Goal: Information Seeking & Learning: Learn about a topic

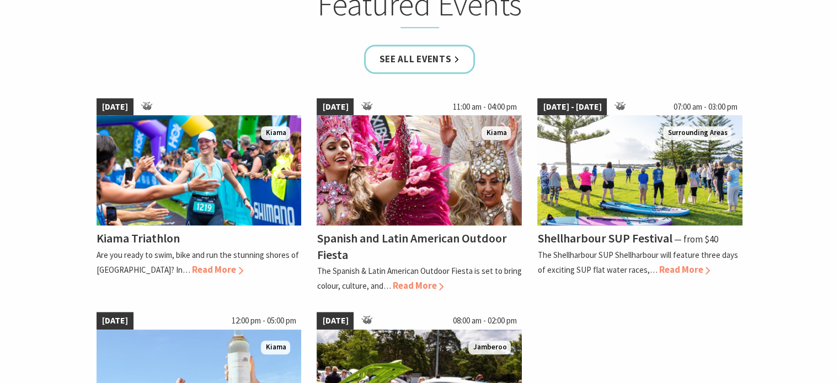
scroll to position [725, 0]
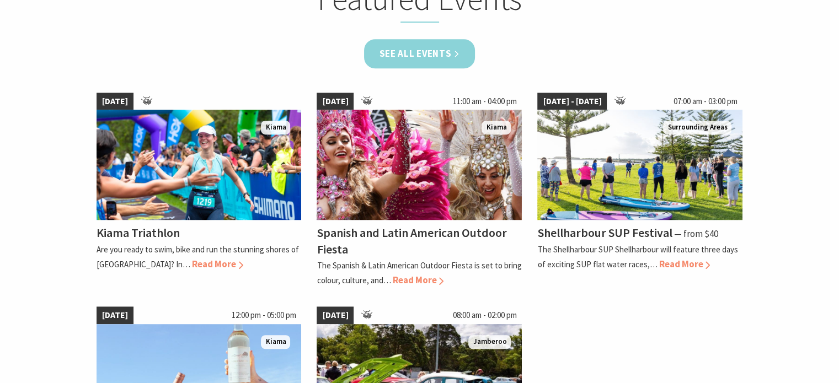
click at [442, 50] on link "See all Events" at bounding box center [419, 53] width 111 height 29
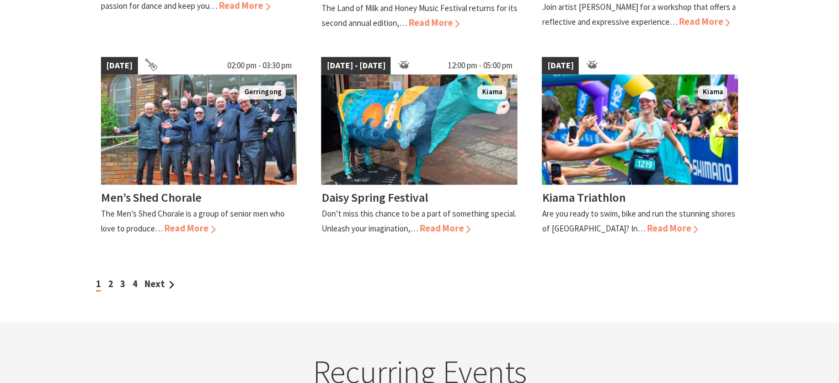
scroll to position [1023, 0]
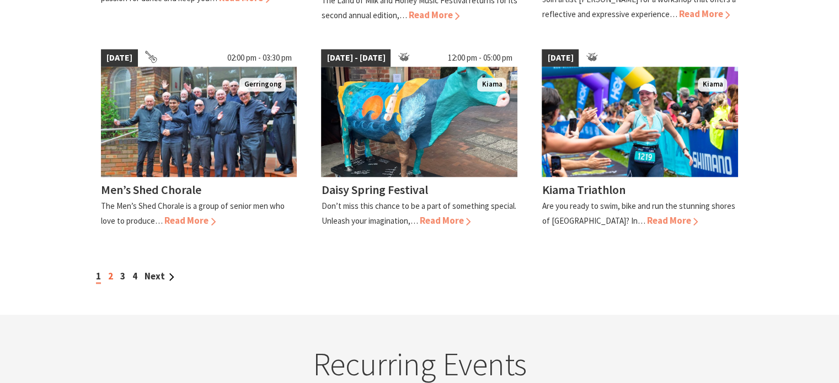
click at [109, 270] on link "2" at bounding box center [110, 276] width 5 height 12
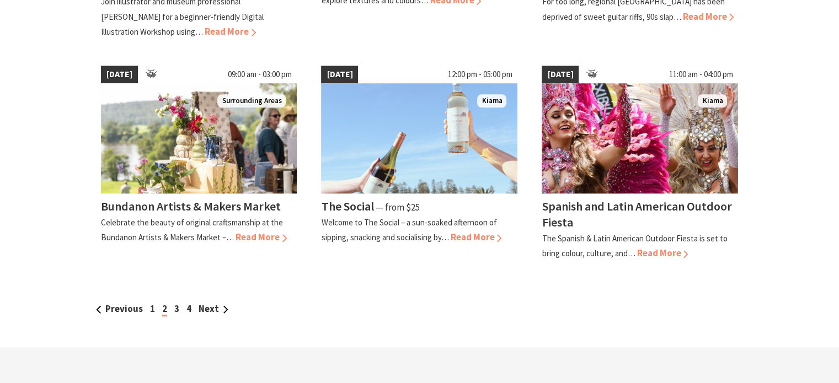
scroll to position [985, 0]
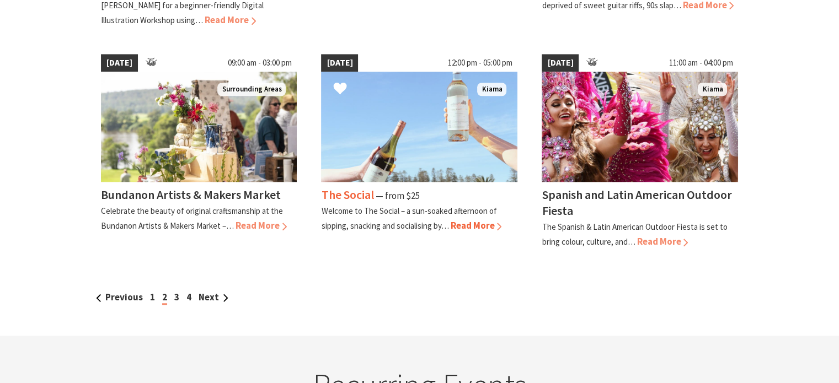
click at [483, 220] on span "Read More" at bounding box center [475, 226] width 51 height 12
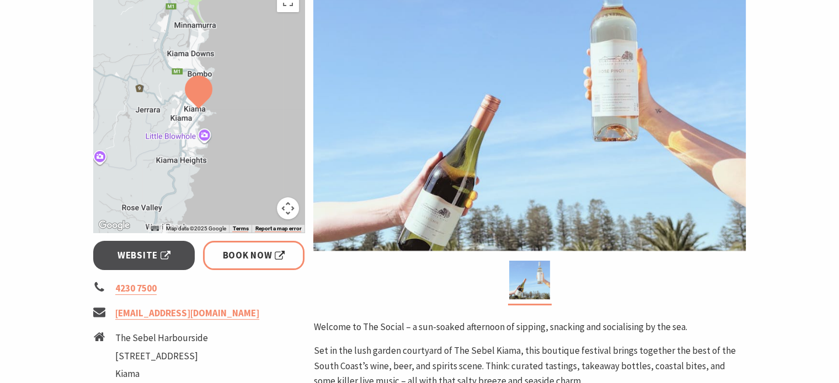
scroll to position [249, 0]
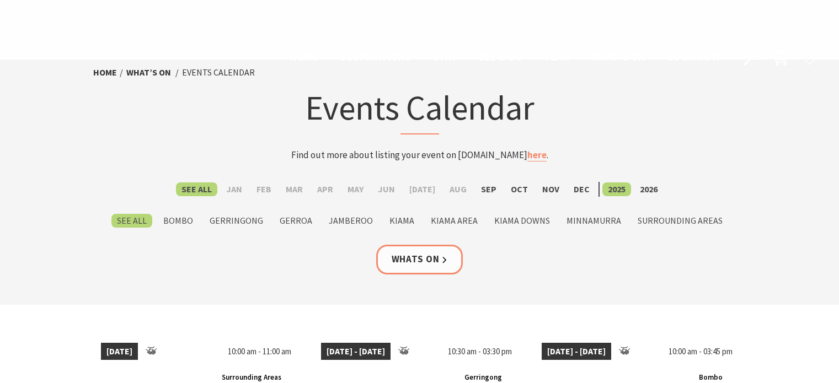
scroll to position [985, 0]
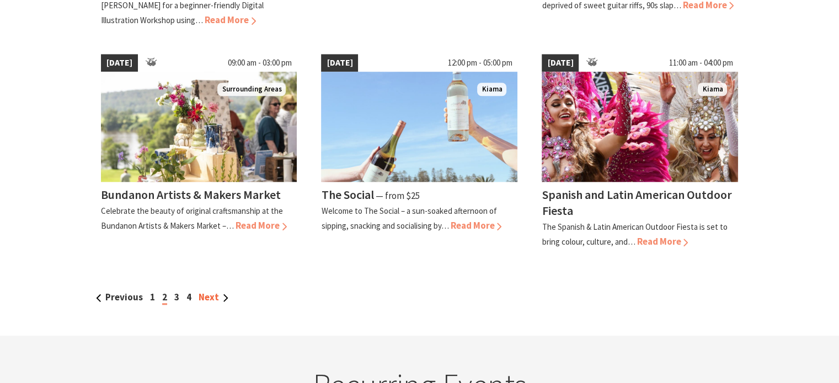
click at [210, 291] on link "Next" at bounding box center [214, 297] width 30 height 12
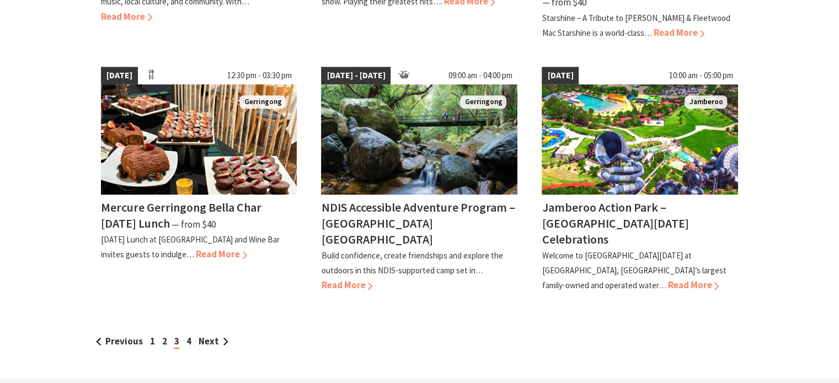
scroll to position [975, 0]
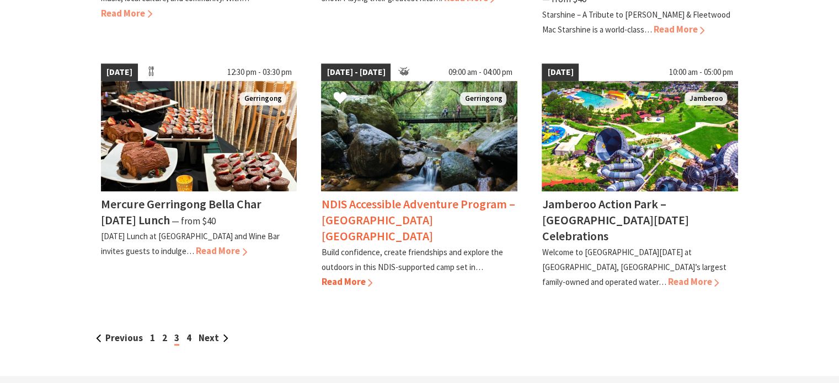
click at [358, 276] on span "Read More" at bounding box center [346, 282] width 51 height 12
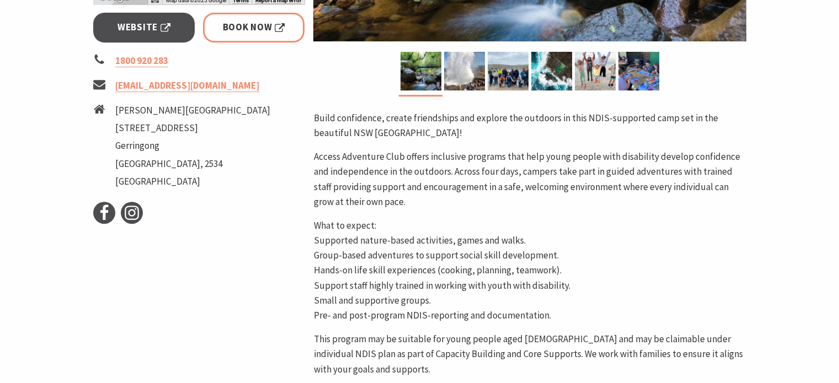
scroll to position [499, 0]
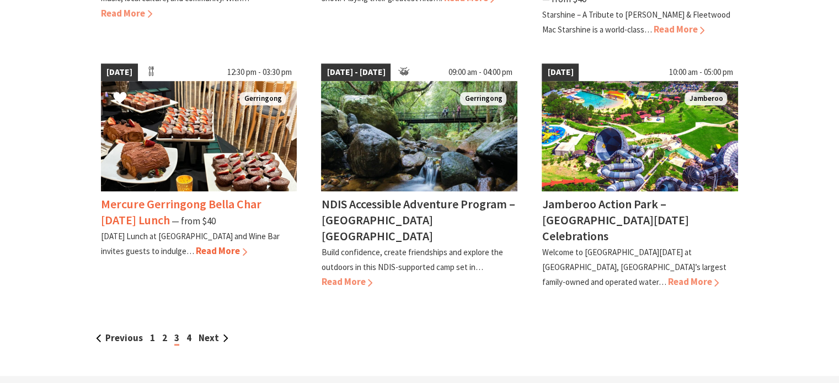
scroll to position [975, 0]
click at [212, 332] on link "Next" at bounding box center [214, 338] width 30 height 12
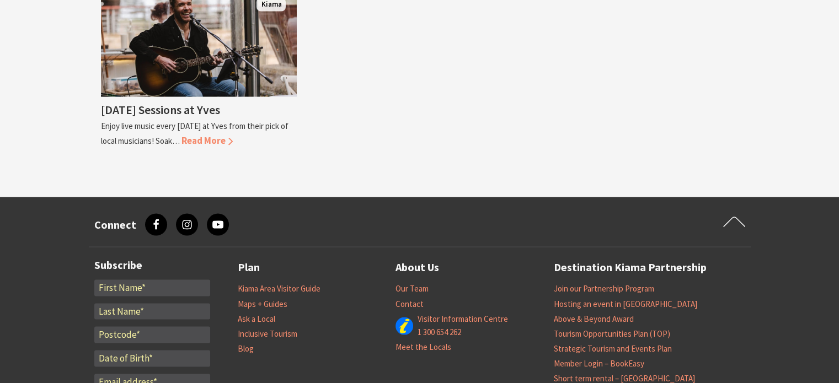
scroll to position [2138, 0]
